Goal: Navigation & Orientation: Find specific page/section

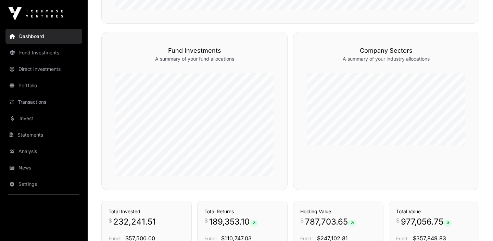
scroll to position [431, 0]
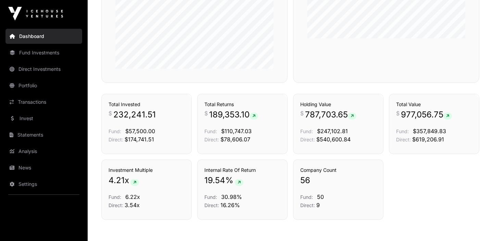
click at [42, 84] on link "Portfolio" at bounding box center [43, 85] width 77 height 15
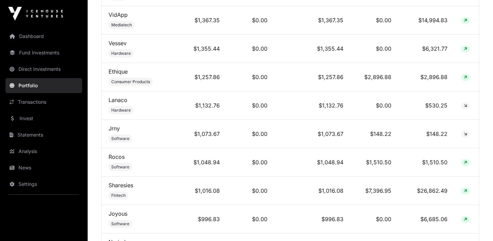
scroll to position [848, 0]
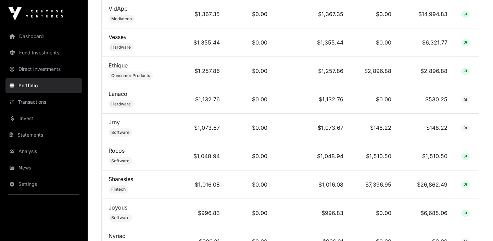
click at [127, 177] on link "Sharesies" at bounding box center [121, 179] width 25 height 7
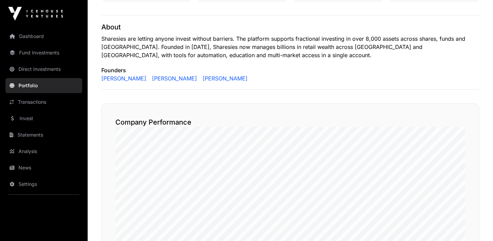
scroll to position [290, 0]
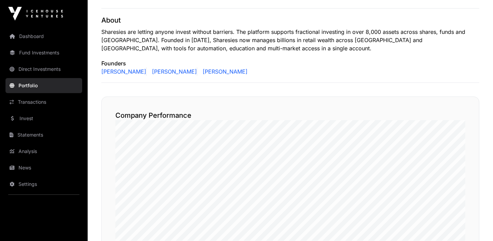
click at [42, 43] on link "Dashboard" at bounding box center [43, 36] width 77 height 15
